Goal: Task Accomplishment & Management: Complete application form

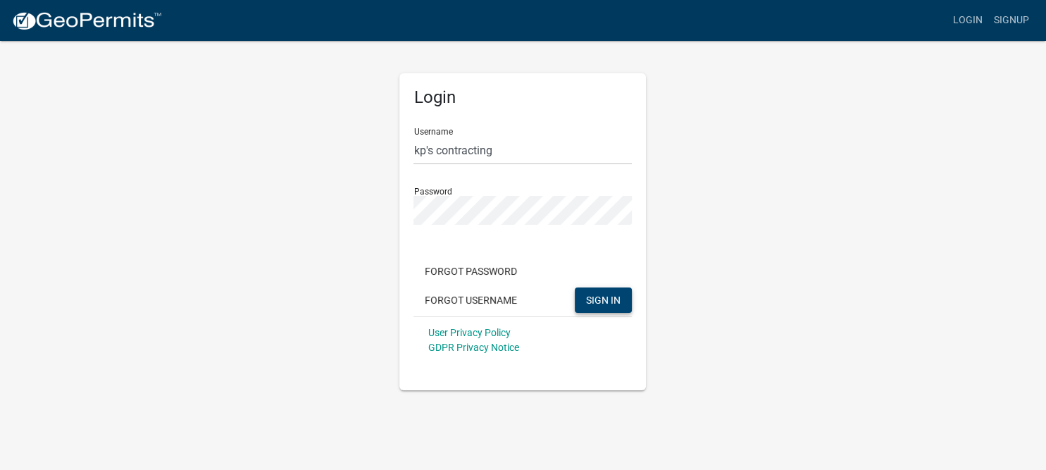
click at [611, 304] on span "SIGN IN" at bounding box center [603, 299] width 35 height 11
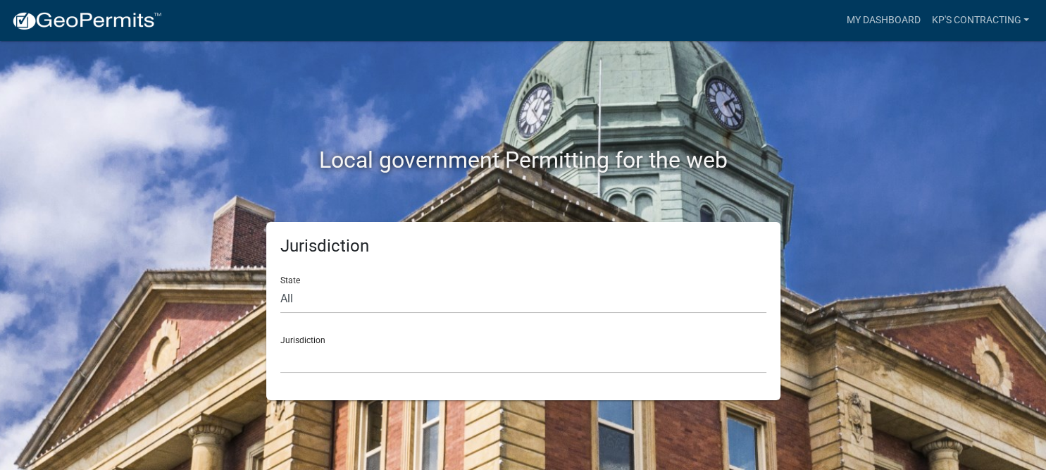
click at [798, 87] on div "Local government Permitting for the web" at bounding box center [523, 131] width 803 height 180
click at [1021, 32] on link "Kp's contracting" at bounding box center [980, 20] width 109 height 27
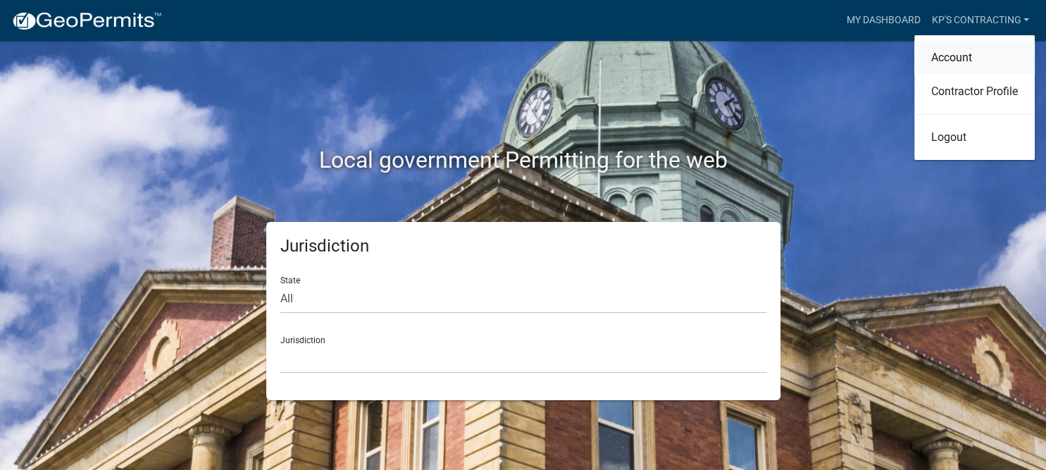
click at [958, 66] on link "Account" at bounding box center [974, 58] width 120 height 34
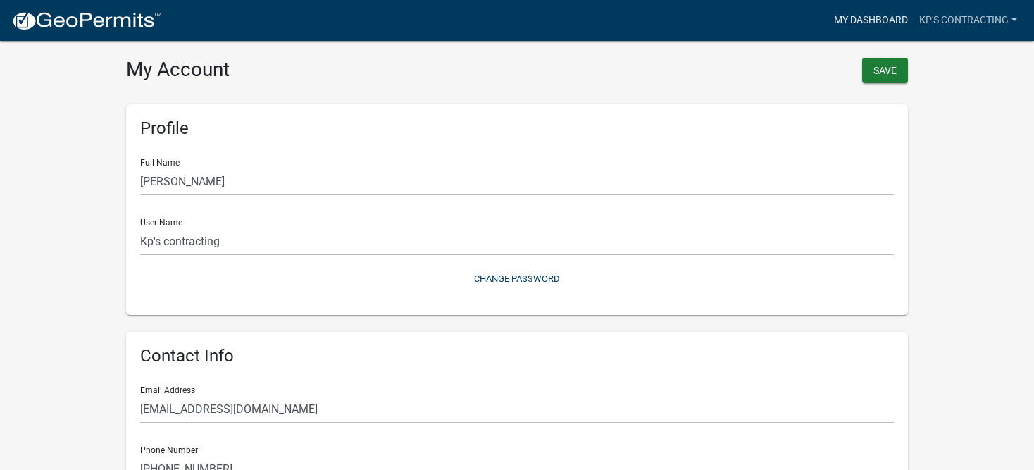
click at [872, 25] on link "My Dashboard" at bounding box center [870, 20] width 85 height 27
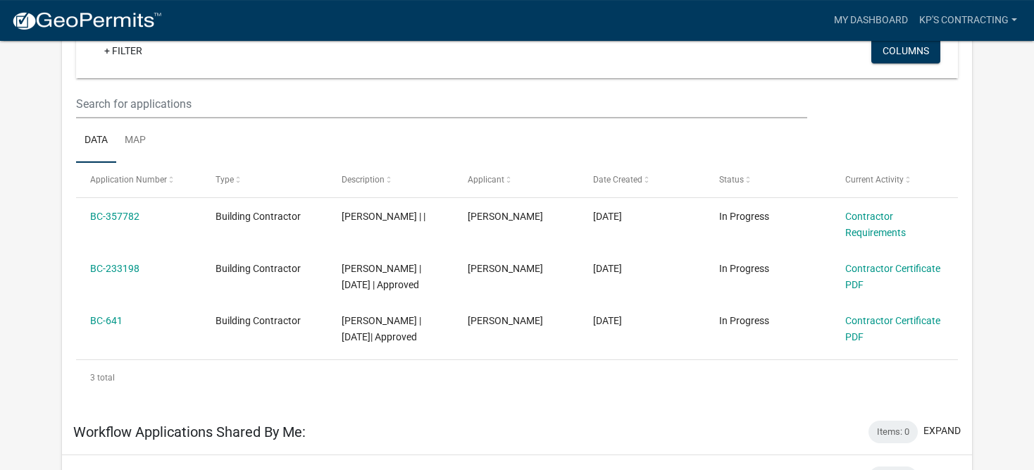
scroll to position [147, 0]
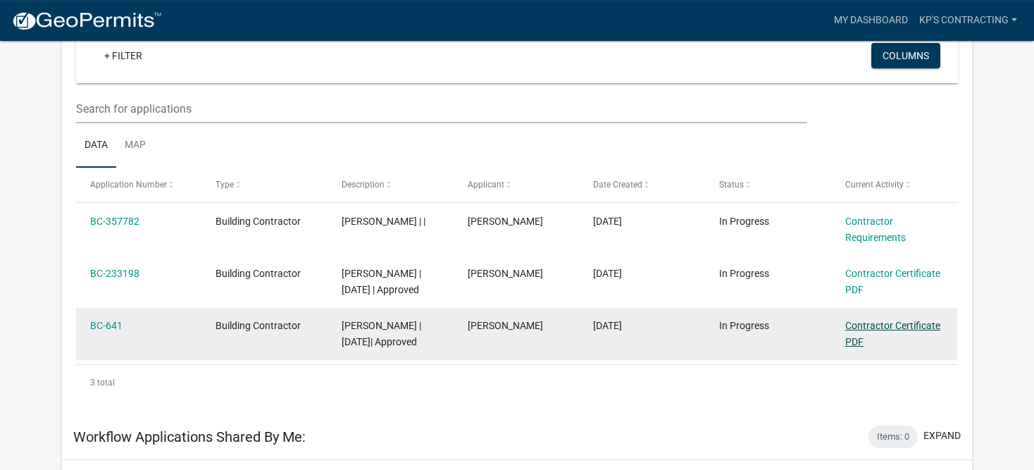
click at [914, 347] on link "Contractor Certificate PDF" at bounding box center [892, 333] width 95 height 27
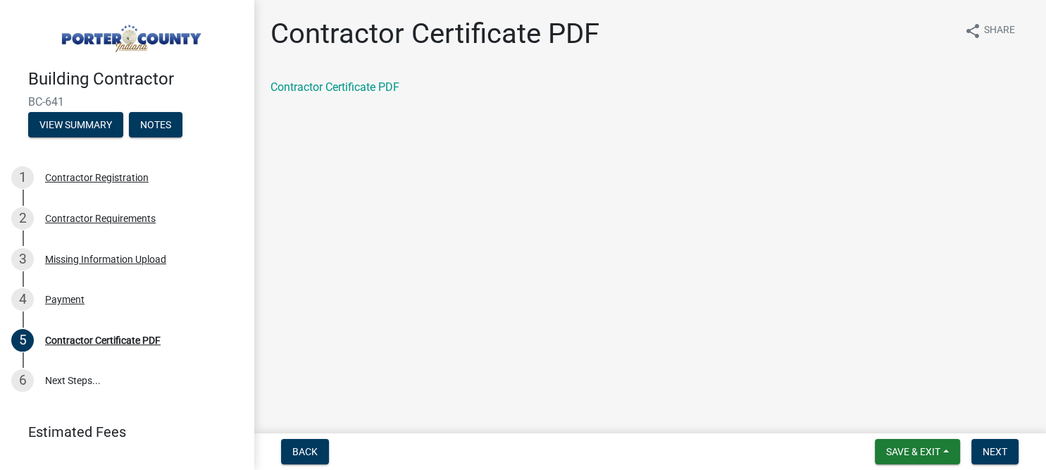
scroll to position [59, 0]
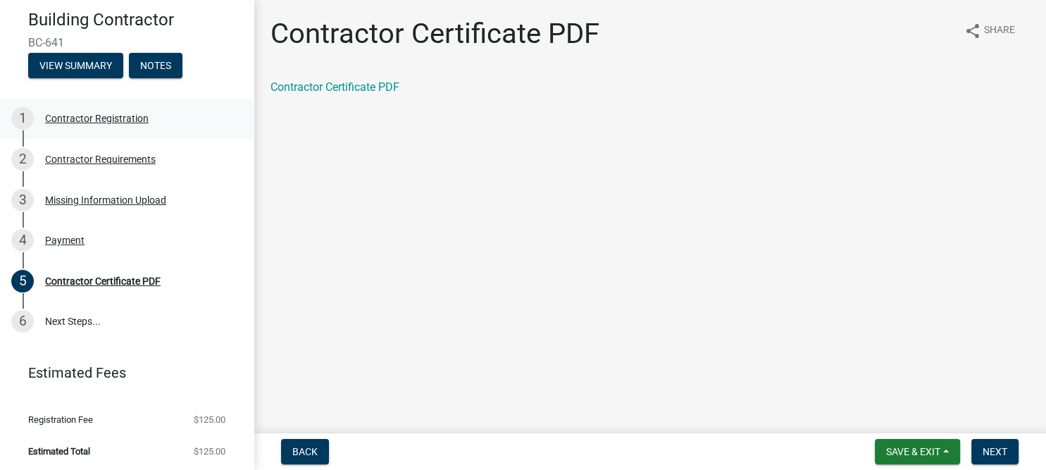
click at [103, 117] on div "Contractor Registration" at bounding box center [97, 118] width 104 height 10
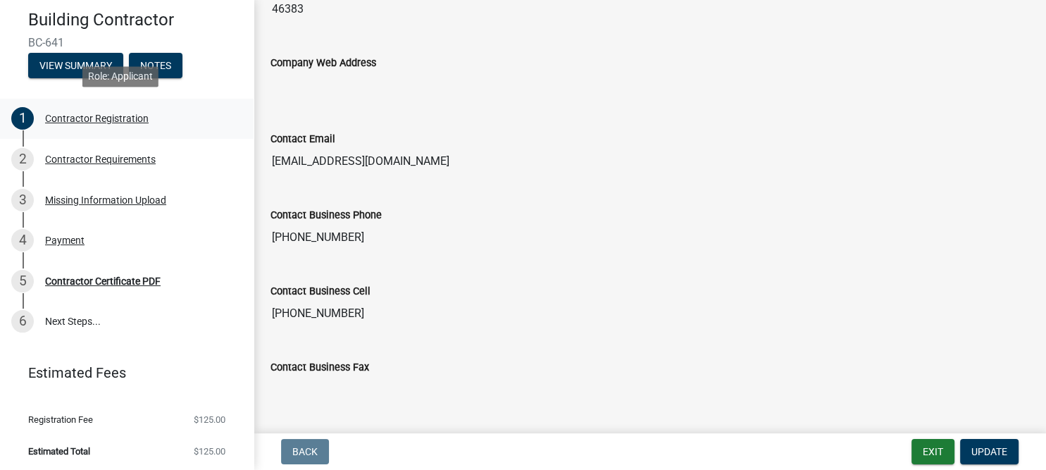
scroll to position [990, 0]
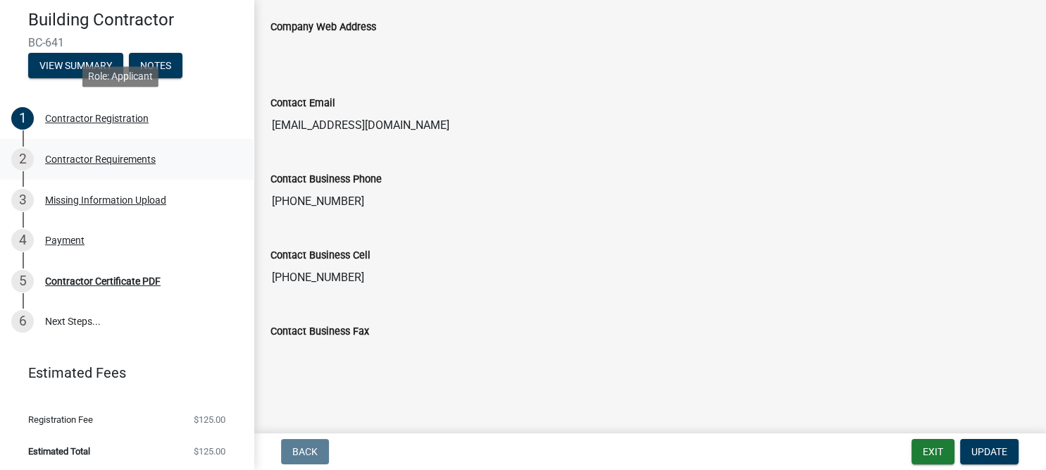
click at [119, 159] on div "Contractor Requirements" at bounding box center [100, 159] width 111 height 10
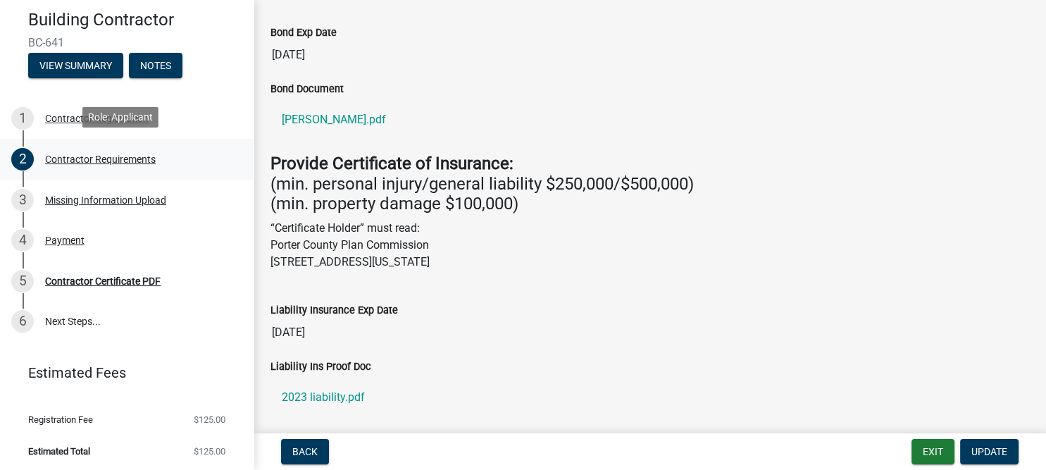
scroll to position [315, 0]
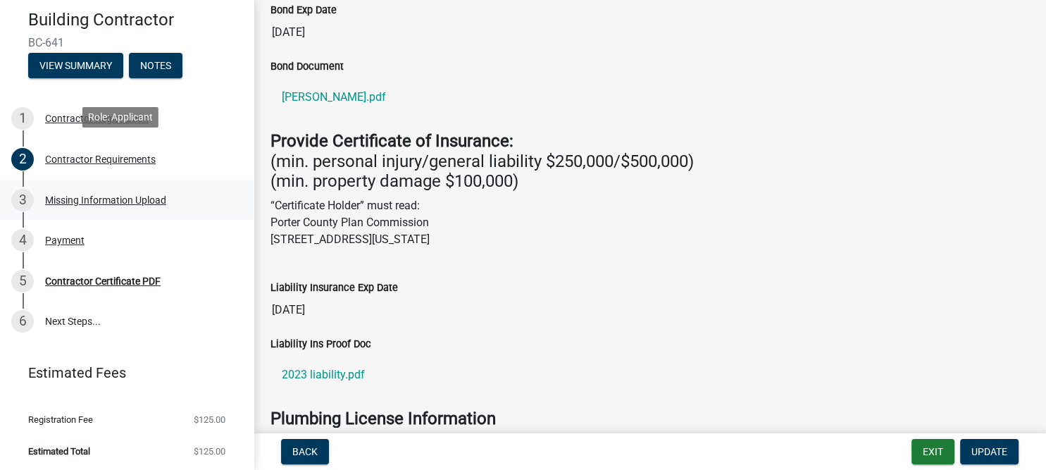
click at [94, 199] on div "Missing Information Upload" at bounding box center [105, 200] width 121 height 10
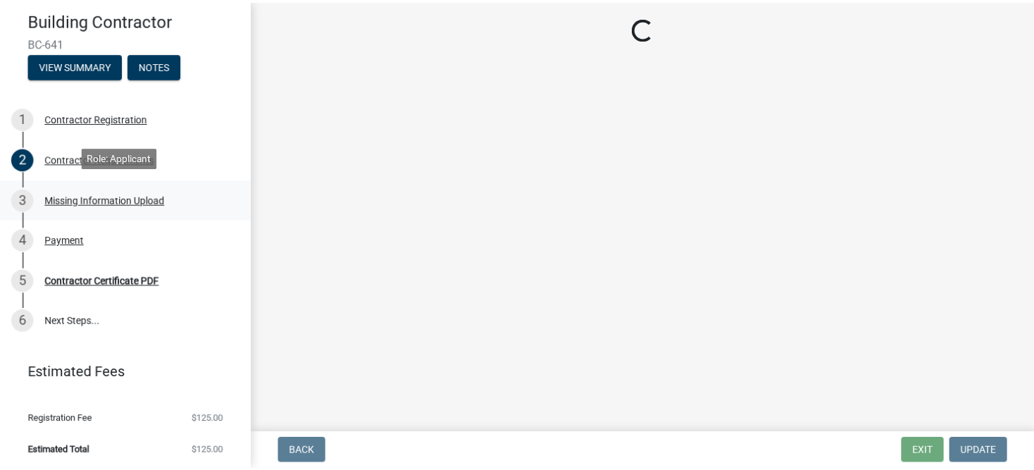
scroll to position [0, 0]
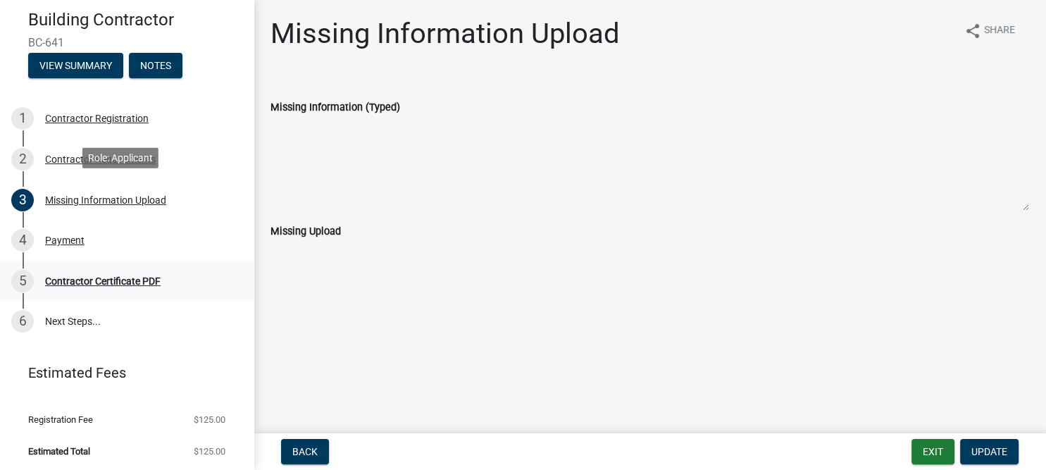
click at [116, 282] on div "Contractor Certificate PDF" at bounding box center [103, 281] width 116 height 10
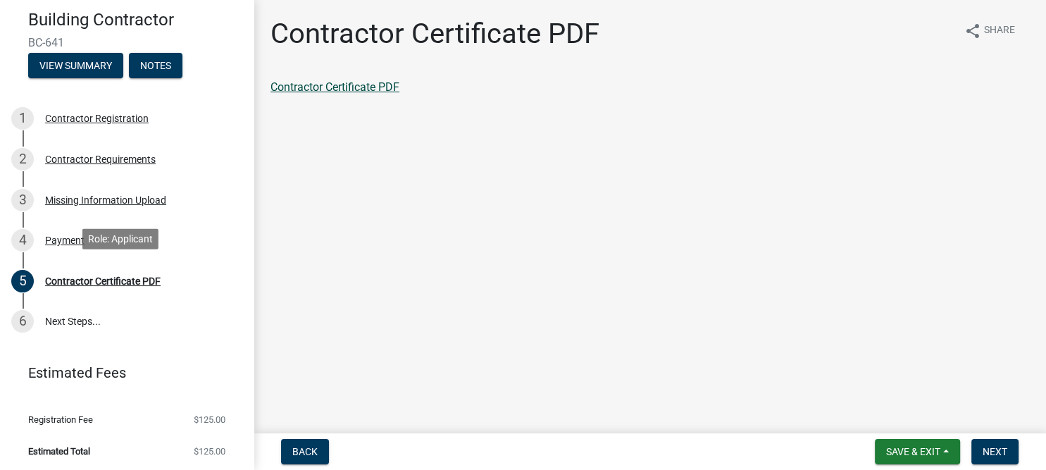
click at [340, 81] on link "Contractor Certificate PDF" at bounding box center [334, 86] width 129 height 13
click at [72, 323] on link "6 Next Steps..." at bounding box center [127, 321] width 254 height 41
click at [112, 198] on div "Missing Information Upload" at bounding box center [105, 200] width 121 height 10
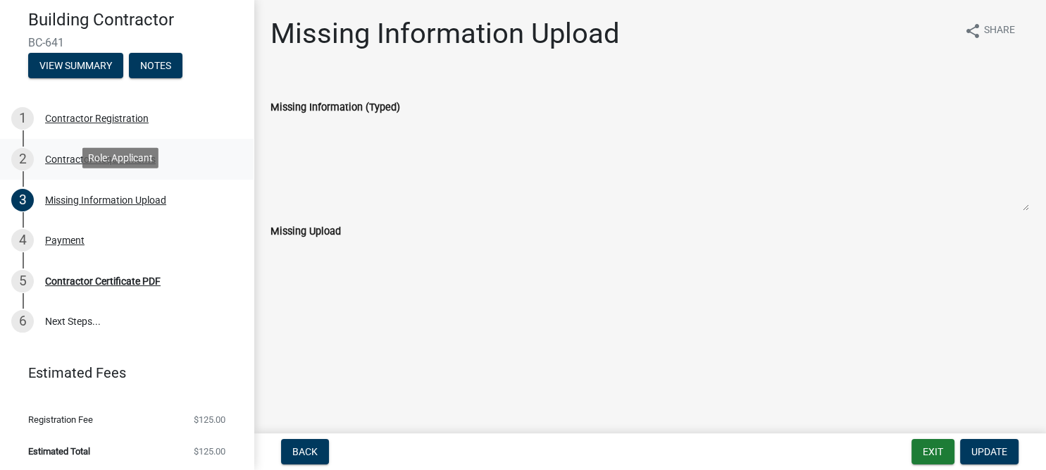
click at [63, 158] on div "Contractor Requirements" at bounding box center [100, 159] width 111 height 10
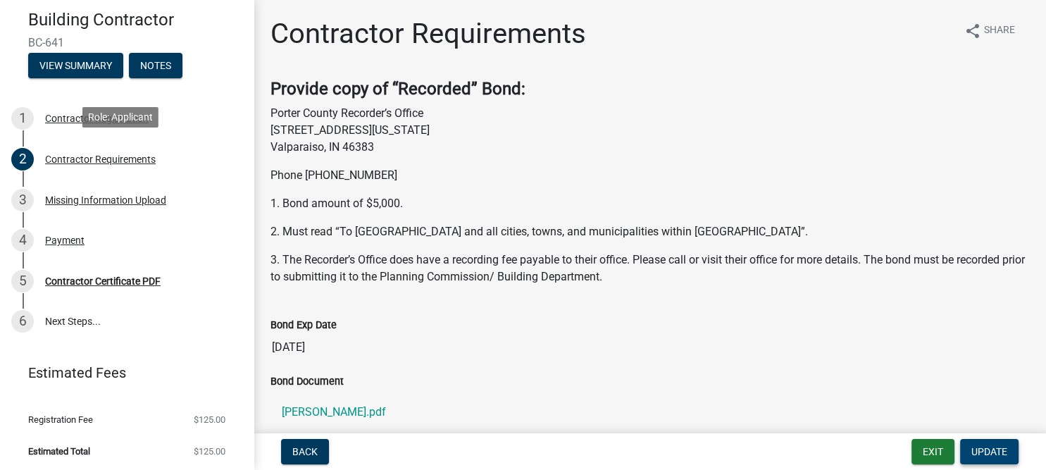
click at [980, 458] on button "Update" at bounding box center [989, 451] width 58 height 25
click at [926, 453] on button "Exit" at bounding box center [932, 451] width 43 height 25
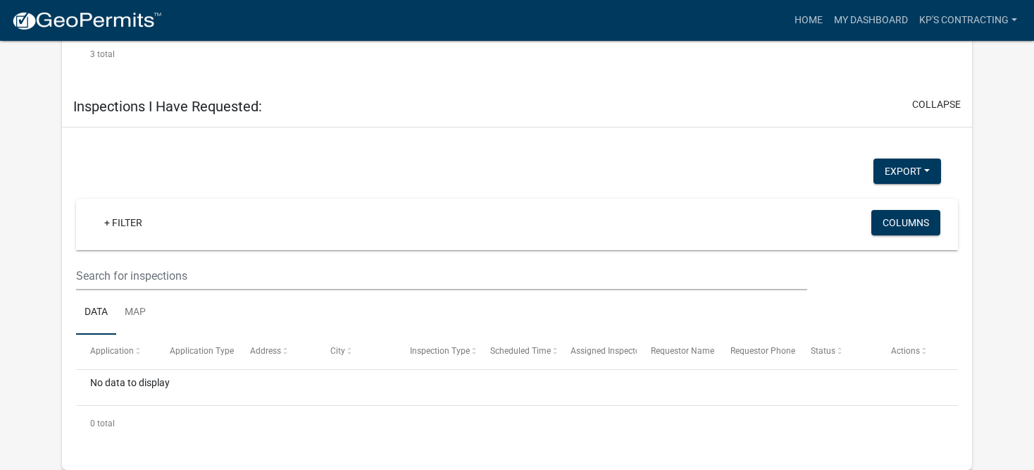
scroll to position [1078, 0]
click at [114, 348] on span "Application" at bounding box center [112, 351] width 44 height 10
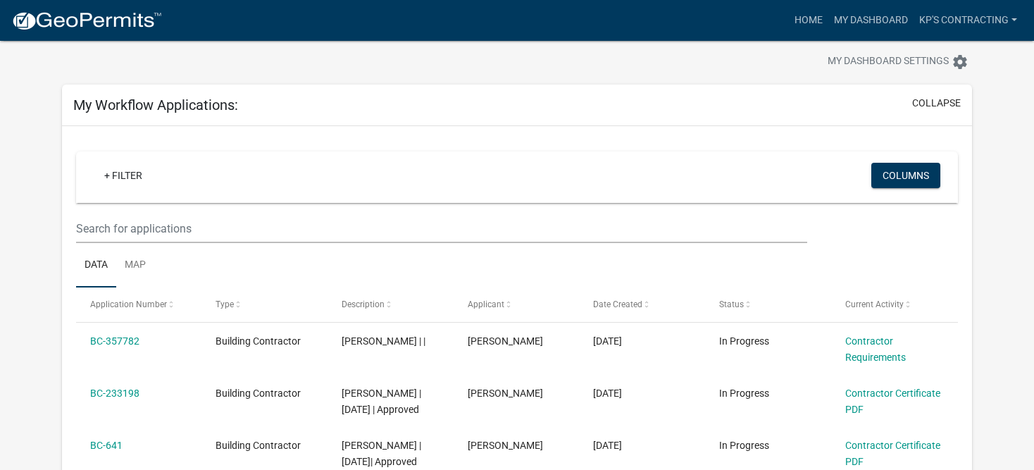
scroll to position [25, 0]
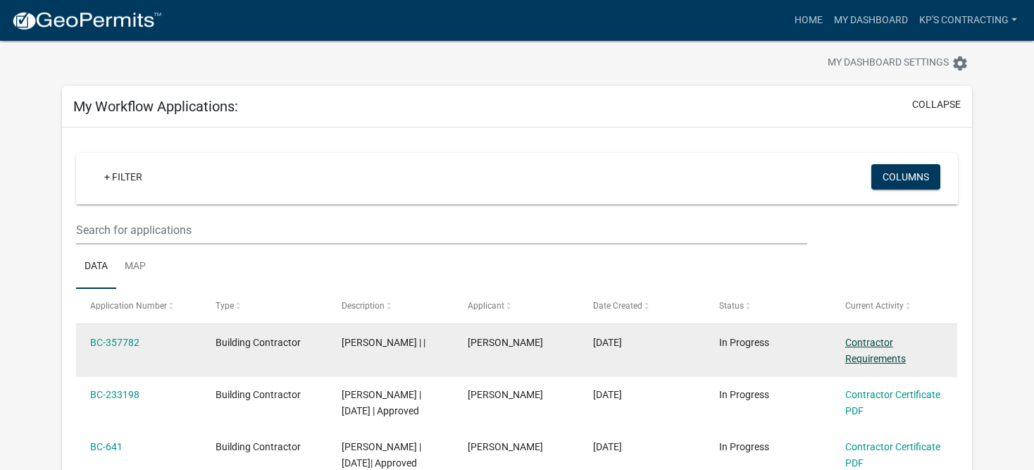
click at [868, 348] on link "Contractor Requirements" at bounding box center [875, 350] width 61 height 27
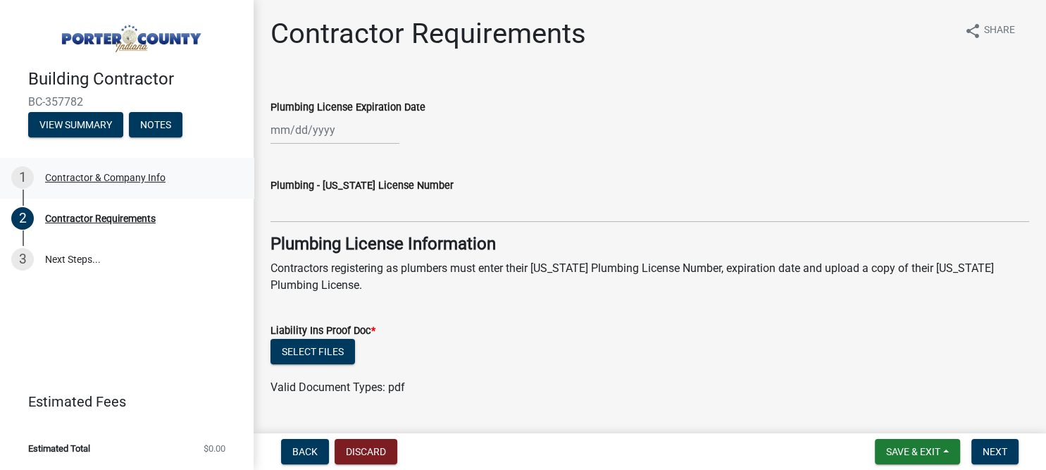
click at [96, 185] on div "1 Contractor & Company Info" at bounding box center [121, 177] width 220 height 23
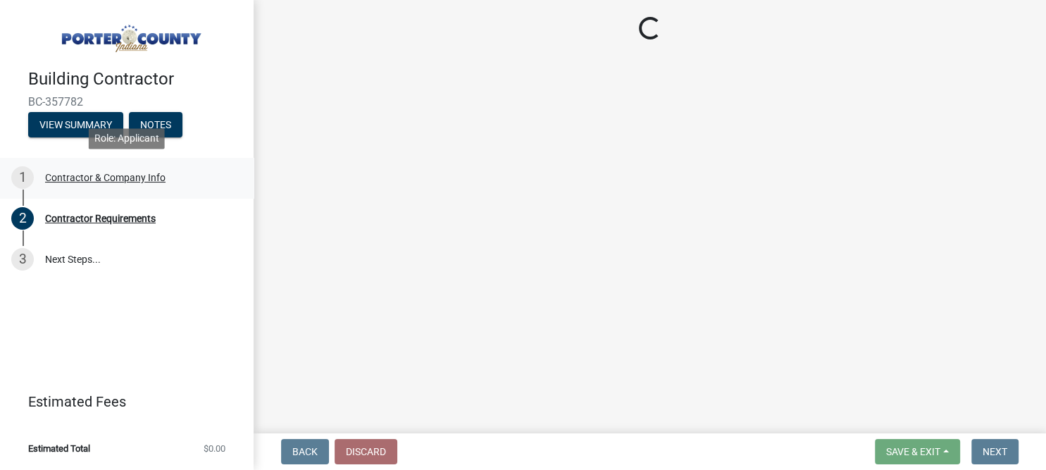
select select "IN"
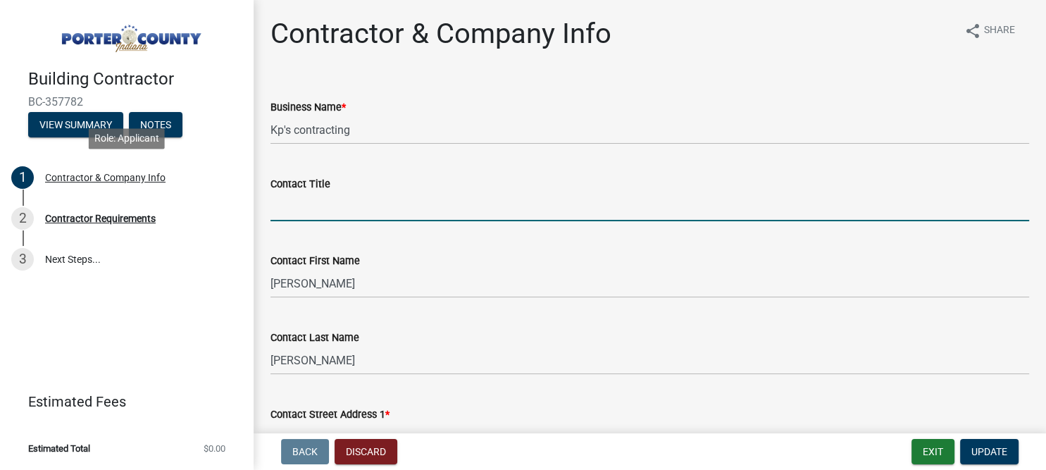
click at [289, 209] on input "Contact Title" at bounding box center [649, 206] width 759 height 29
type input "Owner"
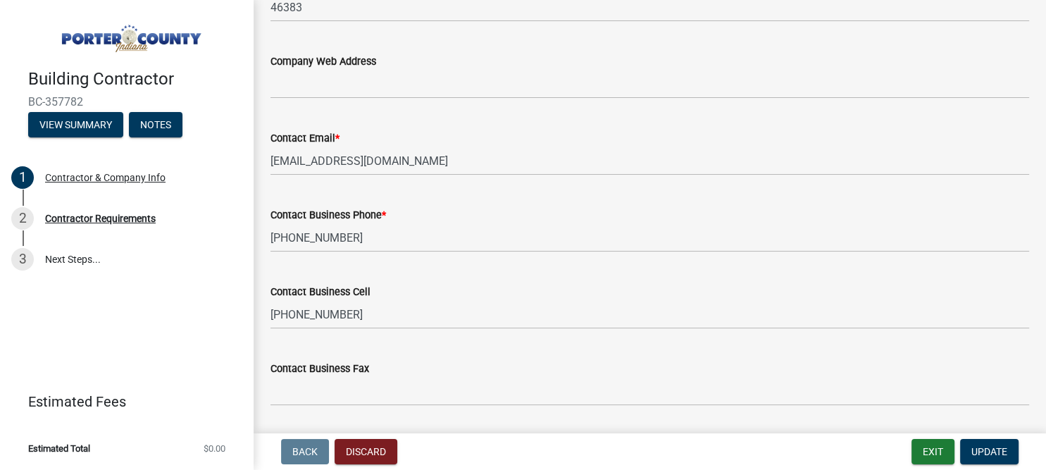
scroll to position [799, 0]
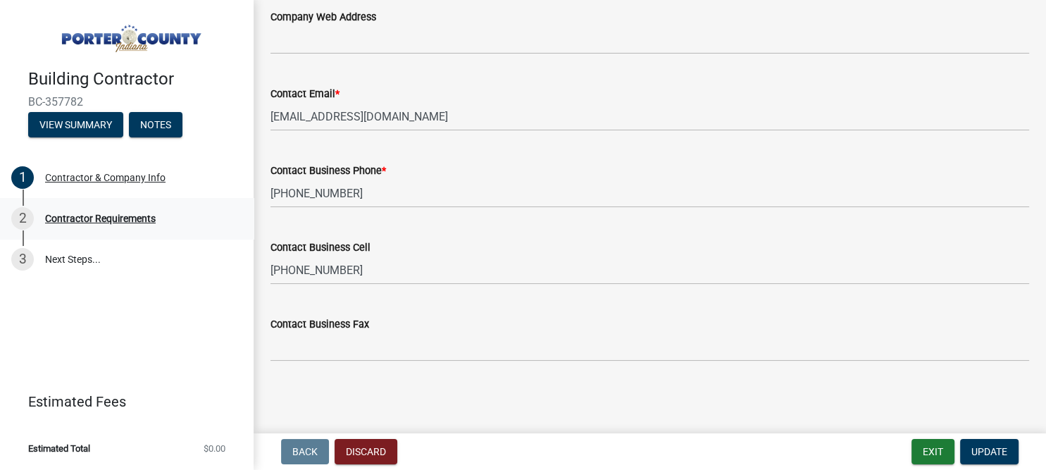
click at [120, 219] on div "Contractor Requirements" at bounding box center [100, 218] width 111 height 10
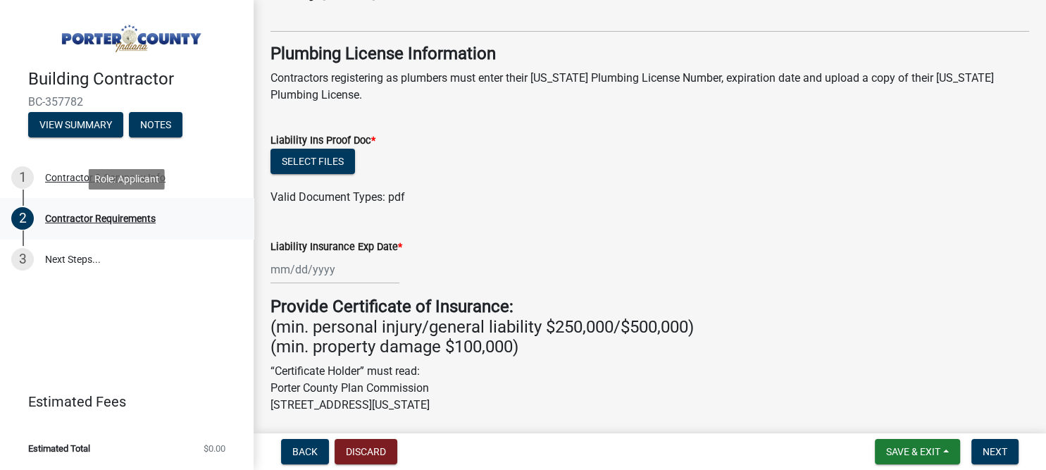
scroll to position [173, 0]
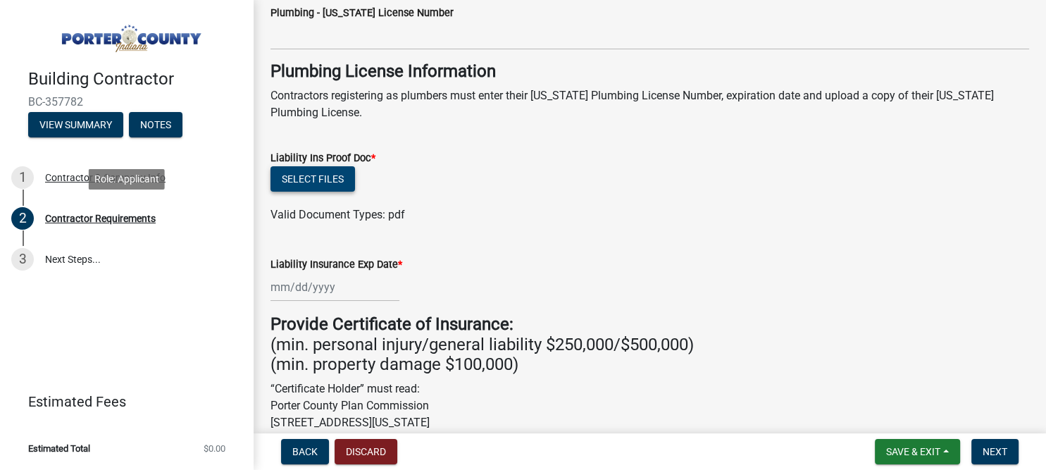
click at [311, 179] on button "Select files" at bounding box center [312, 178] width 85 height 25
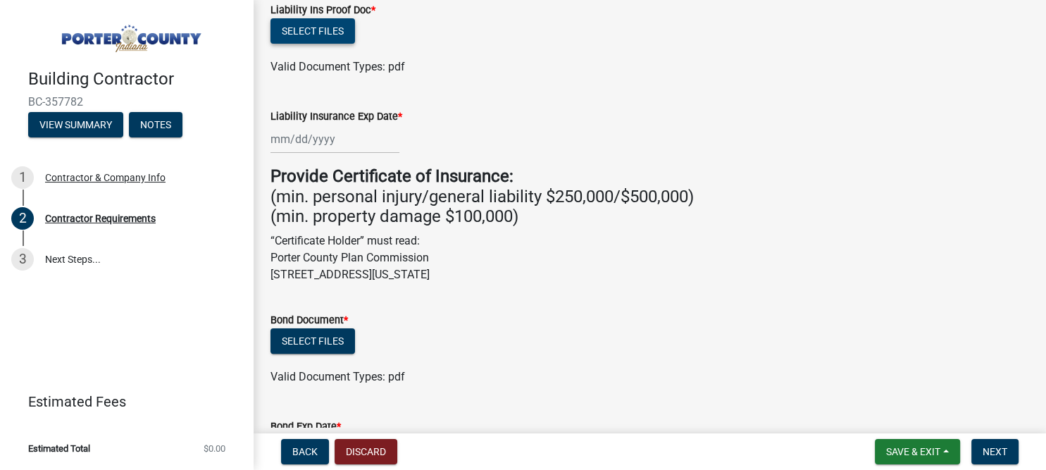
scroll to position [321, 0]
